Goal: Task Accomplishment & Management: Manage account settings

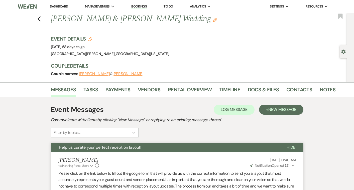
click at [139, 7] on link "Bookings" at bounding box center [139, 6] width 16 height 5
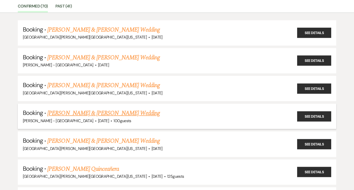
scroll to position [42, 0]
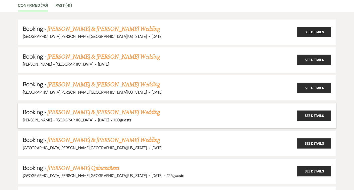
click at [113, 111] on link "[PERSON_NAME] & [PERSON_NAME] Wedding" at bounding box center [103, 112] width 112 height 9
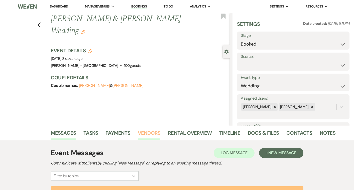
click at [150, 132] on link "Vendors" at bounding box center [149, 134] width 23 height 11
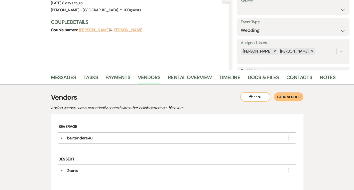
scroll to position [56, 0]
click at [80, 137] on div "bartenders4u" at bounding box center [79, 138] width 25 height 6
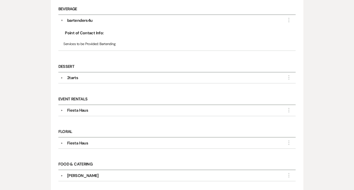
scroll to position [177, 0]
